Goal: Information Seeking & Learning: Learn about a topic

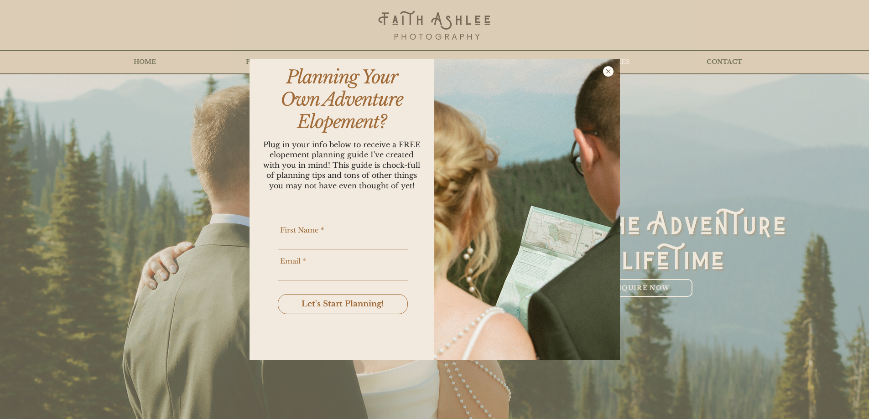
click at [606, 71] on icon "Back to site" at bounding box center [608, 71] width 10 height 10
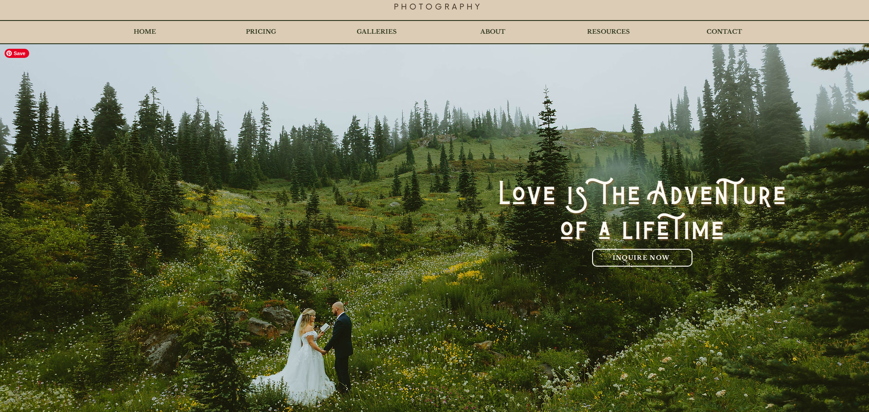
scroll to position [46, 0]
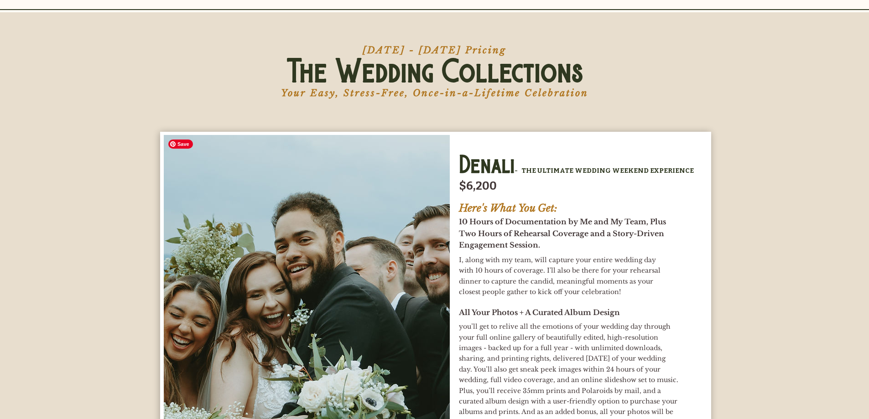
scroll to position [3103, 0]
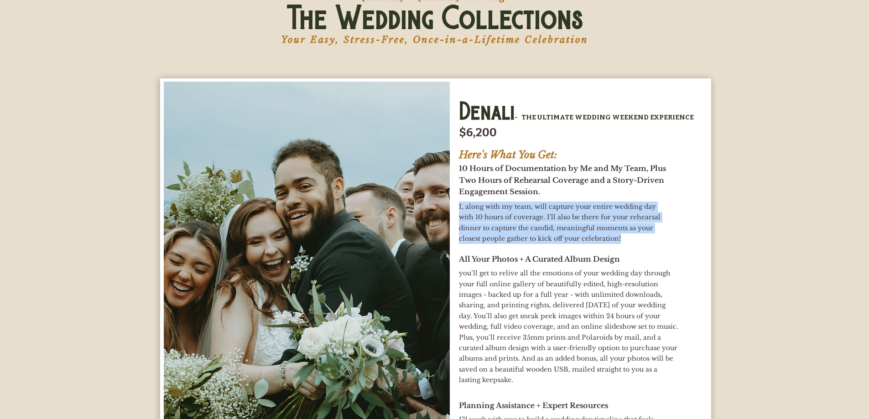
drag, startPoint x: 459, startPoint y: 209, endPoint x: 599, endPoint y: 241, distance: 142.9
click at [599, 241] on h2 "I, along with my team, will capture your entire wedding day with 10 hours of co…" at bounding box center [564, 223] width 210 height 43
copy span "I, along with my team, will capture your entire wedding day with 10 hours of co…"
drag, startPoint x: 459, startPoint y: 168, endPoint x: 542, endPoint y: 193, distance: 86.2
click at [542, 193] on h2 "10 Hours of Documentation by Me and My Team, Plus Two Hours of Rehearsal Covera…" at bounding box center [564, 180] width 210 height 35
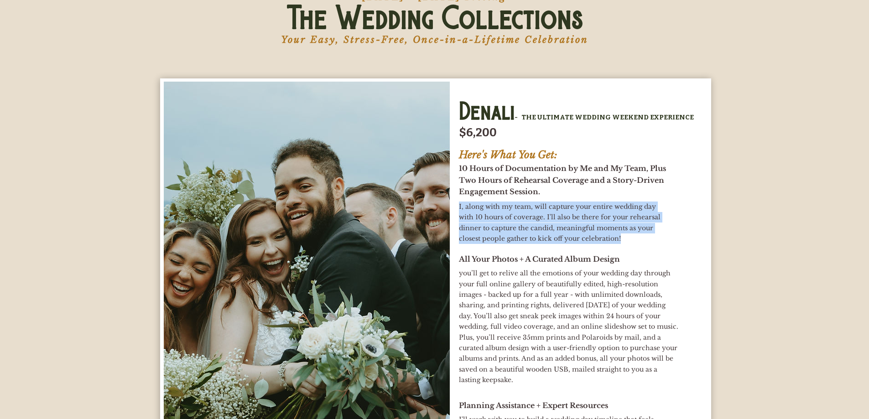
copy span "10 Hours of Documentation by Me and My Team, Plus Two Hours of Rehearsal Covera…"
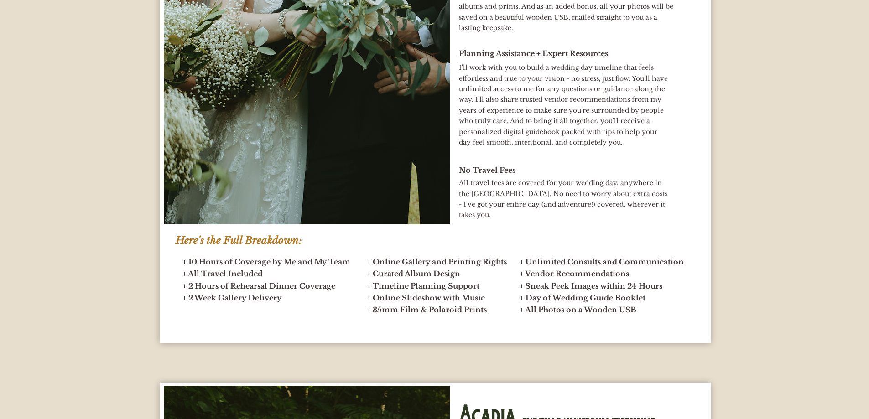
scroll to position [3468, 0]
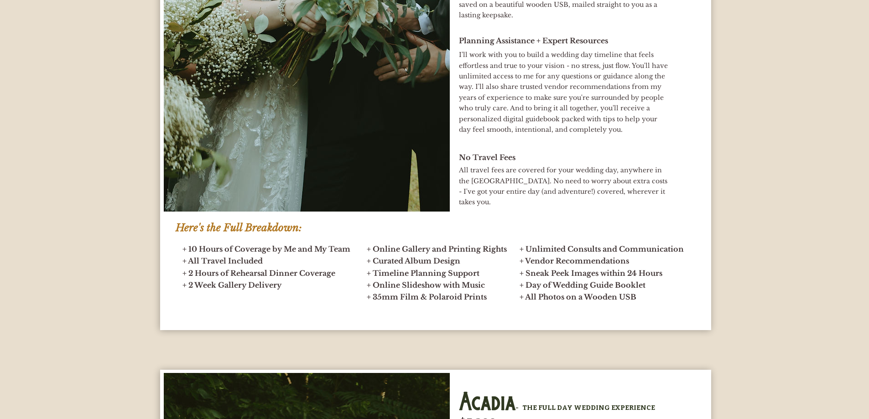
drag, startPoint x: 281, startPoint y: 286, endPoint x: 187, endPoint y: 250, distance: 100.5
click at [187, 250] on h2 "+ 10 Hours of Coverage by Me and My Team + All Travel Included + 2 Hours of Reh…" at bounding box center [267, 267] width 169 height 48
copy h2 "10 Hours of Coverage by Me and My Team + All Travel Included + 2 Hours of Rehea…"
click at [303, 290] on h2 "+ 10 Hours of Coverage by Me and My Team + All Travel Included + 2 Hours of Reh…" at bounding box center [267, 267] width 169 height 48
drag, startPoint x: 183, startPoint y: 249, endPoint x: 642, endPoint y: 296, distance: 461.4
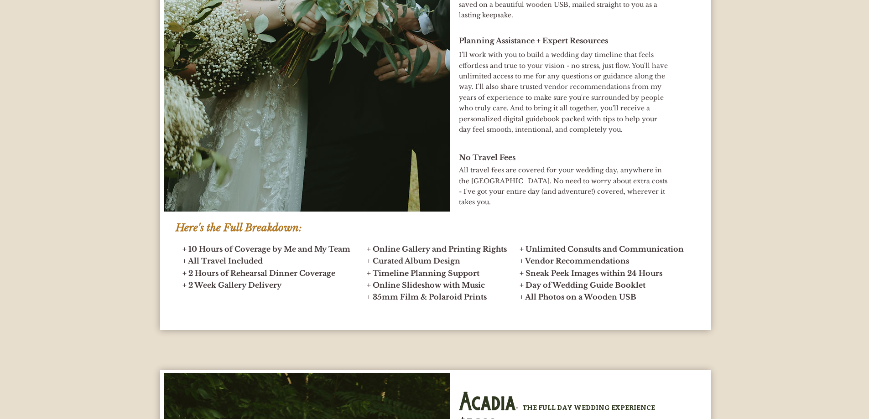
click at [642, 296] on div "Denali - THE ULTIMATE WEDDING WEEKEND EXPERIENCE $6,200 Here's What You Get: 10…" at bounding box center [435, 21] width 551 height 617
copy div "+ 10 Hours of Coverage by Me and My Team + All Travel Included + 2 Hours of Reh…"
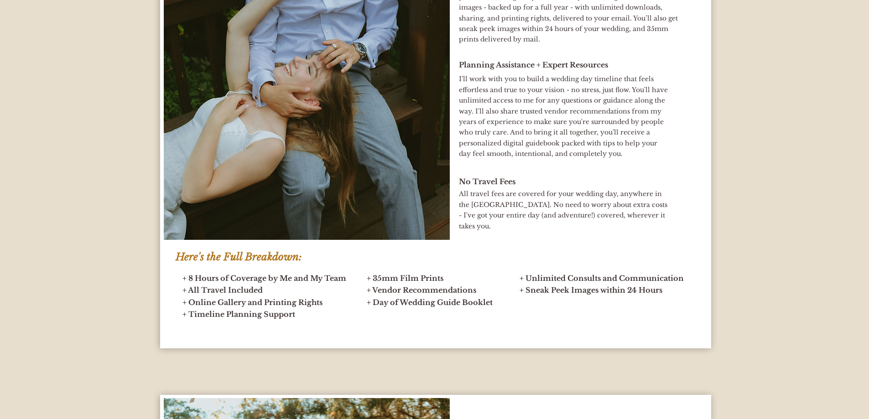
scroll to position [4061, 0]
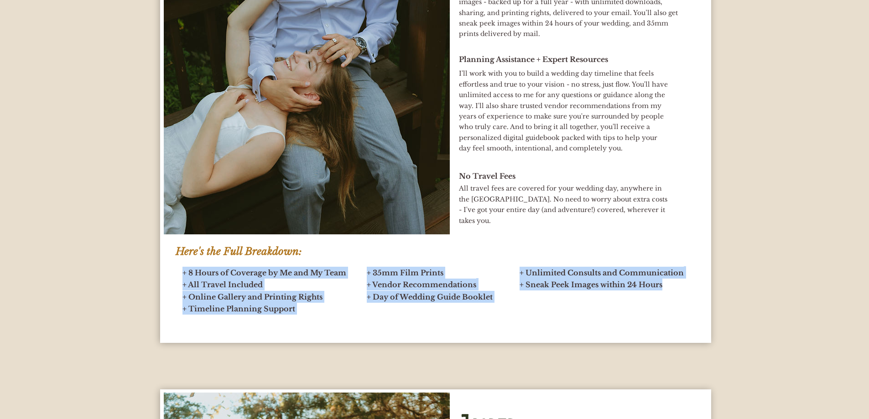
drag, startPoint x: 183, startPoint y: 273, endPoint x: 667, endPoint y: 287, distance: 484.3
click at [667, 287] on div "Acadia - THE FULL DAY WEDDING EXPERIENCE $5,200 Here's What You Get: 8 Hours of…" at bounding box center [435, 60] width 551 height 566
copy div "+ 8 Hours of Coverage by Me and My Team + All Travel Included + Online Gallery …"
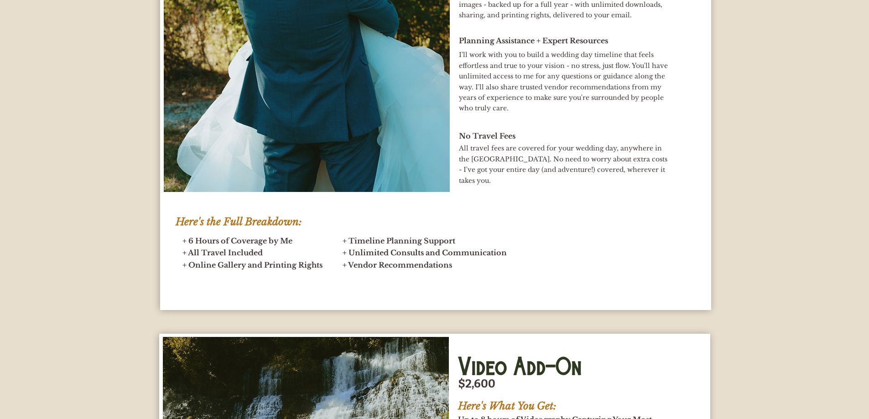
scroll to position [4654, 0]
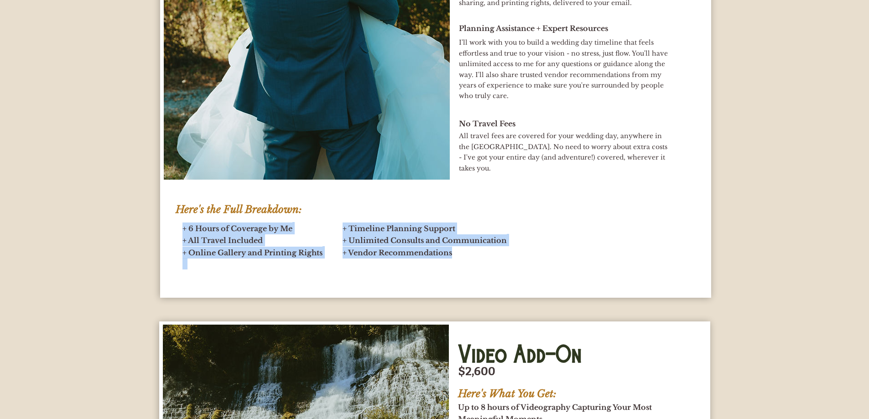
drag, startPoint x: 182, startPoint y: 219, endPoint x: 455, endPoint y: 243, distance: 274.0
click at [455, 243] on div "Jasper - THE HALF DAY WEDDING EXPERIENCE $4,600 Here's What You Get: 6 Hours of…" at bounding box center [435, 47] width 551 height 501
copy div "+ 6 Hours of Coverage by Me + All Travel Included + Online Gallery and Printing…"
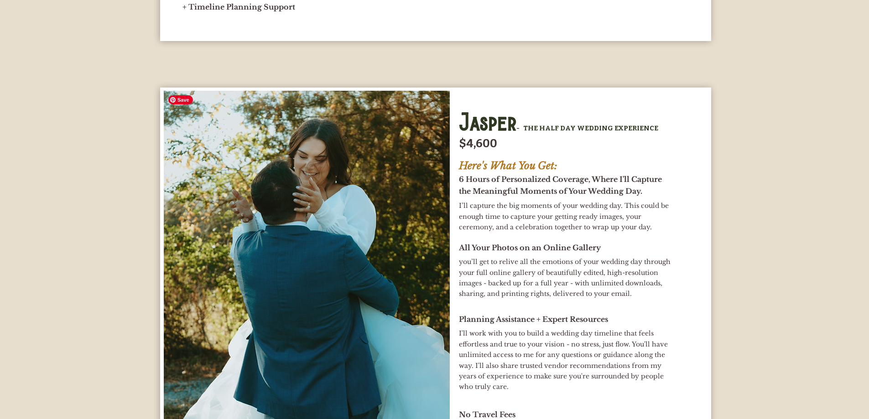
scroll to position [4335, 0]
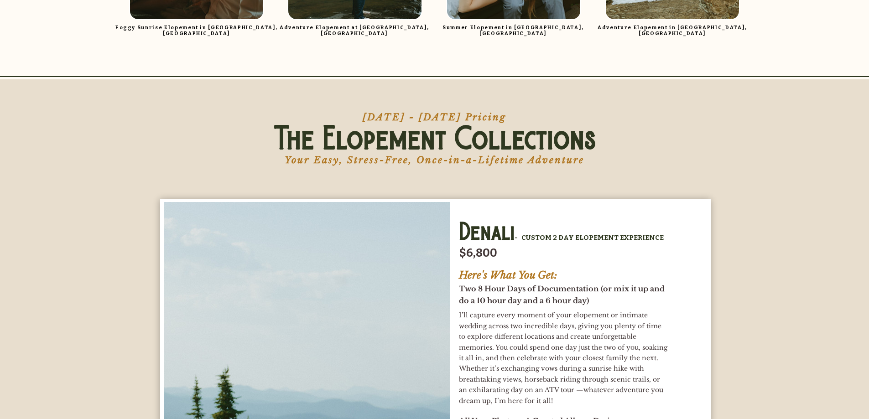
scroll to position [3239, 0]
